Goal: Task Accomplishment & Management: Manage account settings

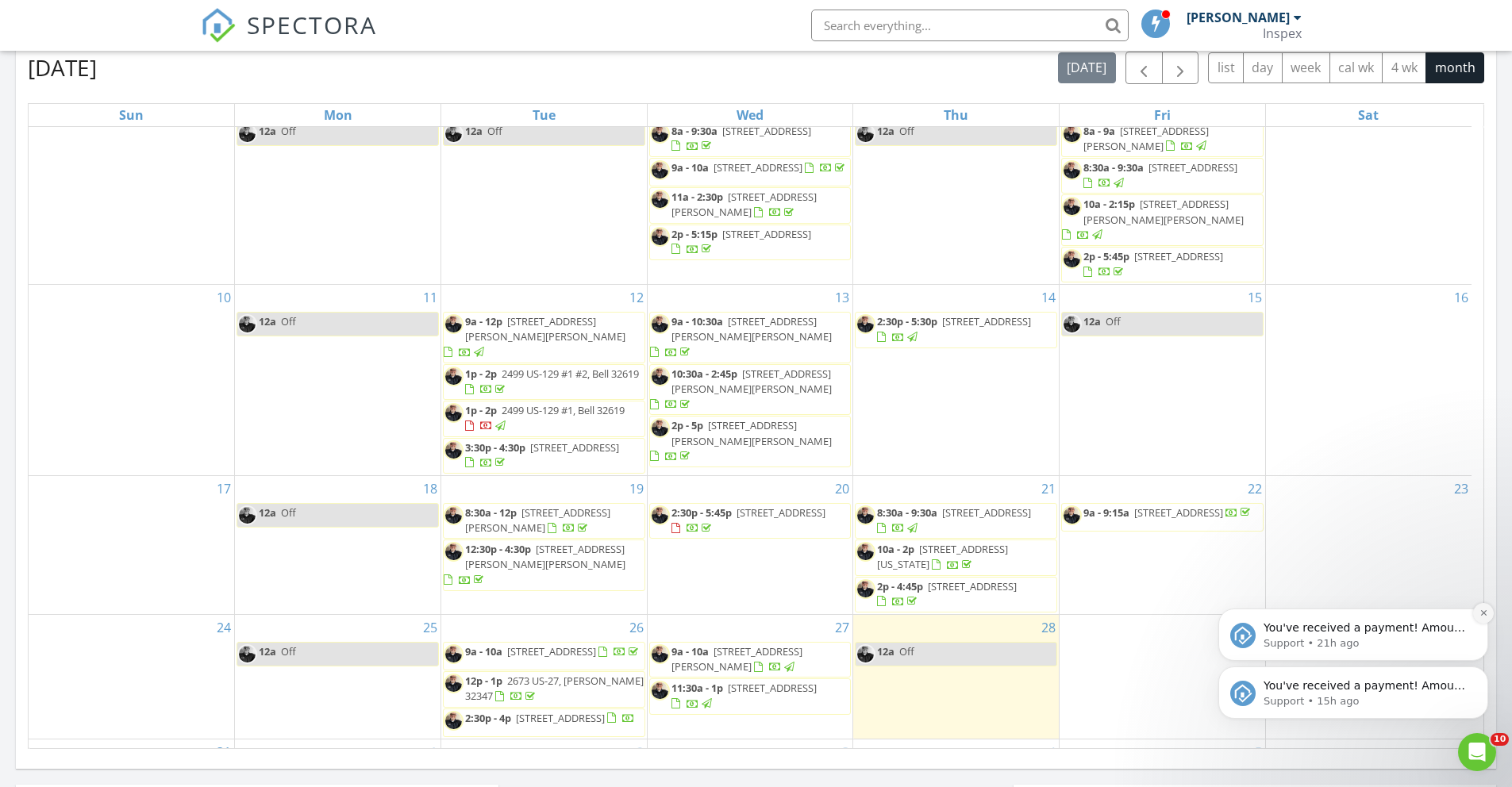
click at [1477, 615] on button "Dismiss notification" at bounding box center [1483, 614] width 20 height 20
click at [1480, 673] on icon "Dismiss notification" at bounding box center [1483, 671] width 8 height 8
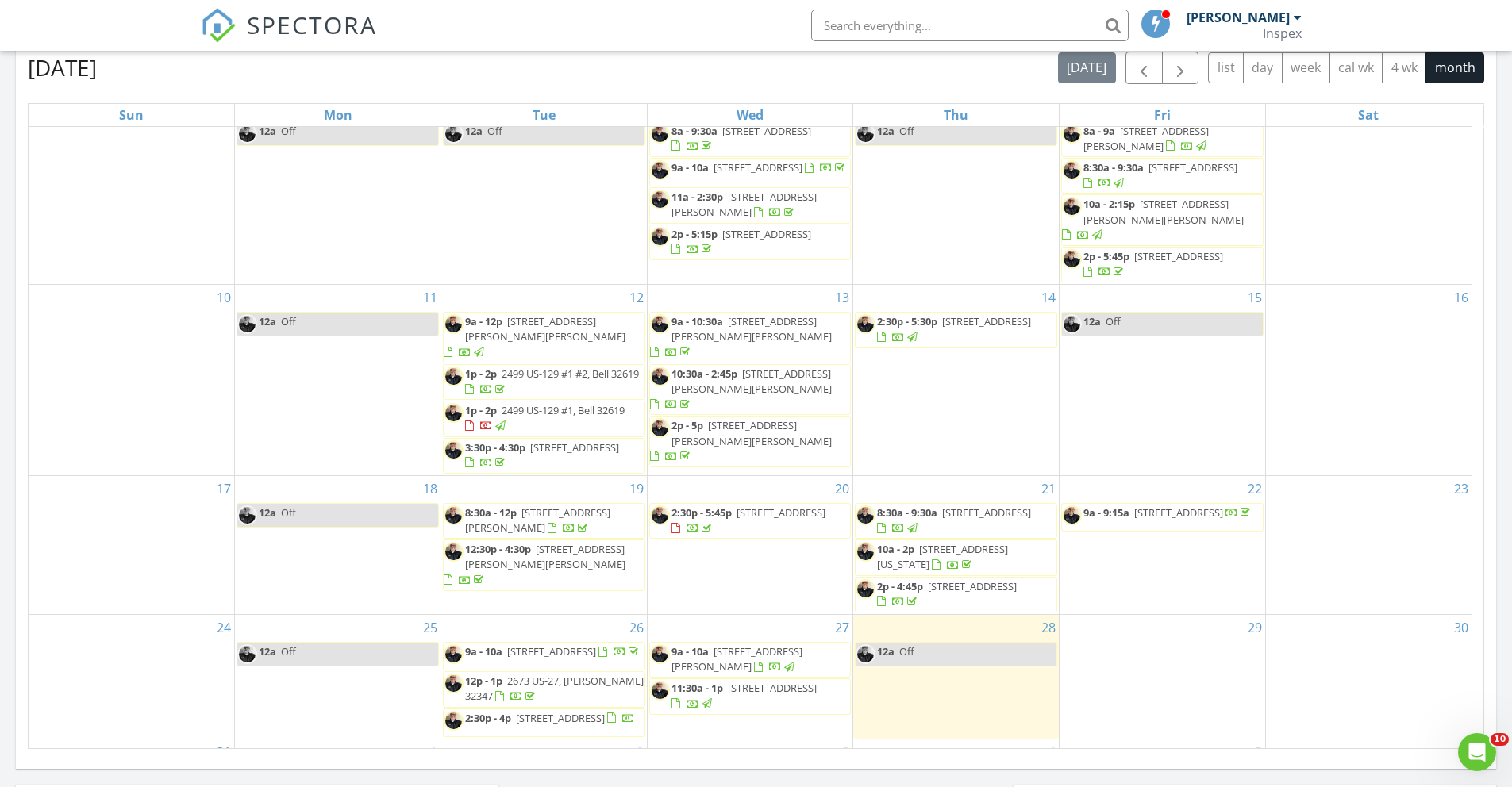
click at [1297, 24] on div "[PERSON_NAME]" at bounding box center [1244, 17] width 115 height 16
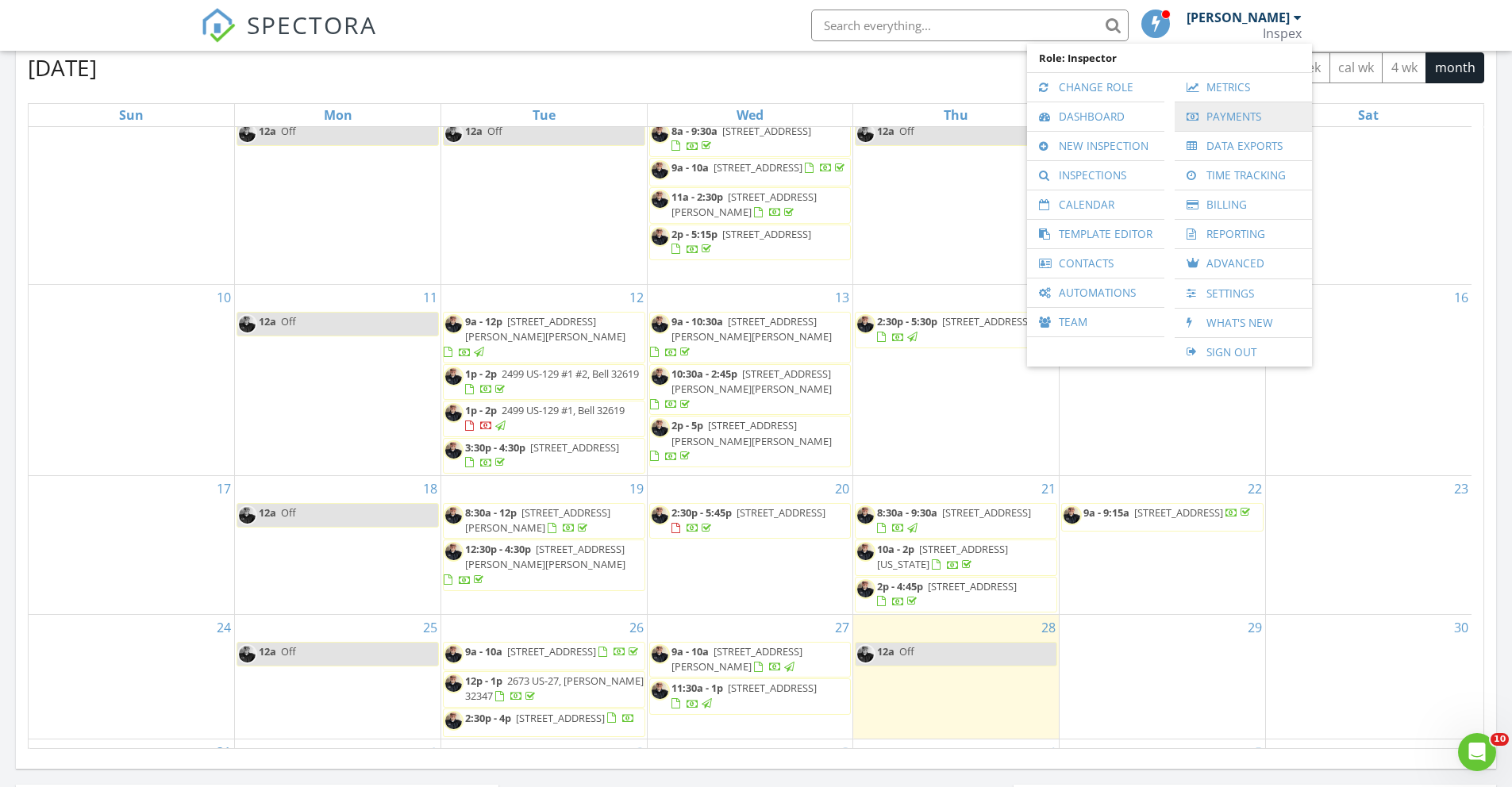
click at [1253, 115] on link "Payments" at bounding box center [1243, 117] width 122 height 29
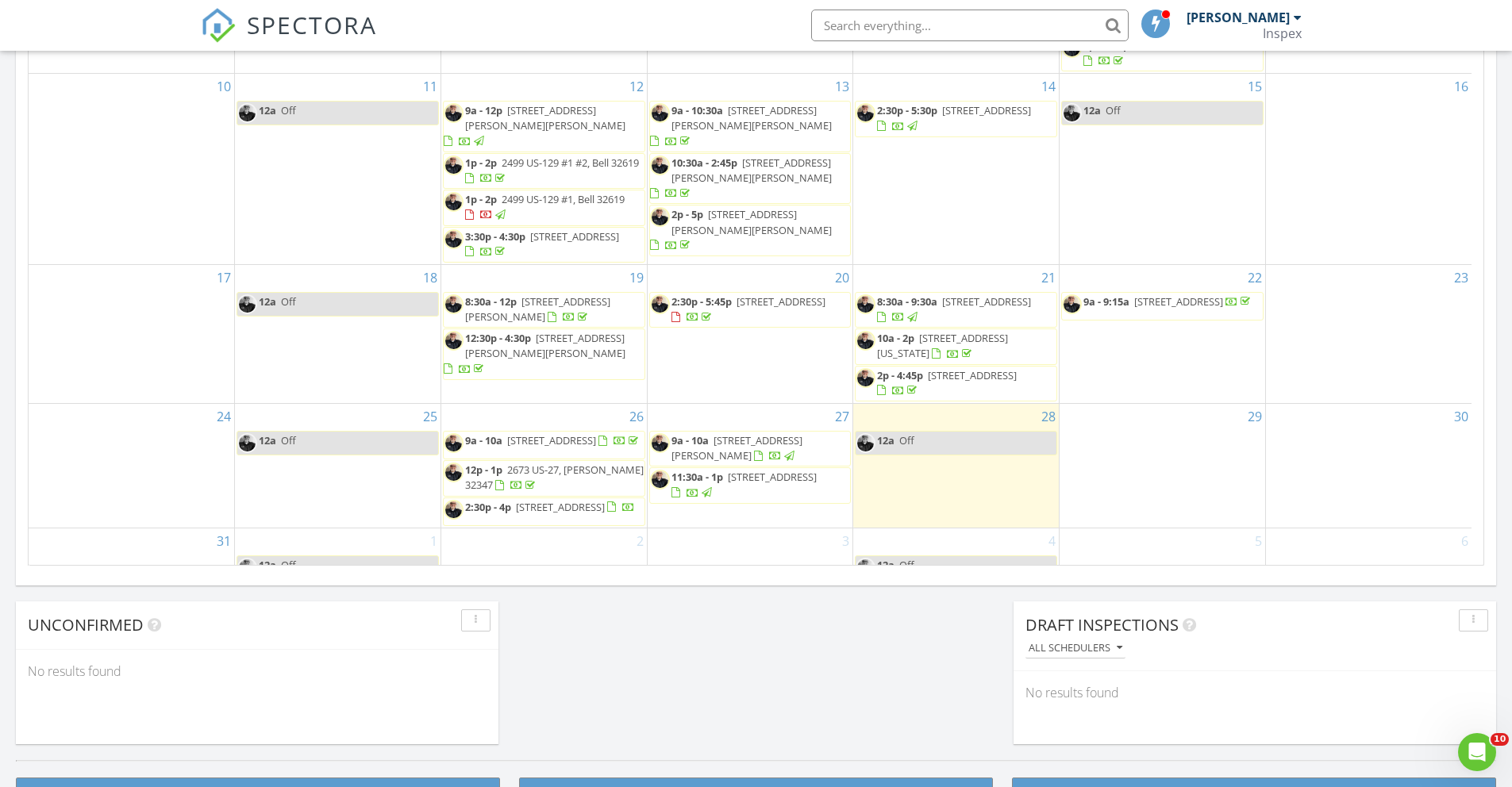
scroll to position [904, 0]
